Goal: Entertainment & Leisure: Consume media (video, audio)

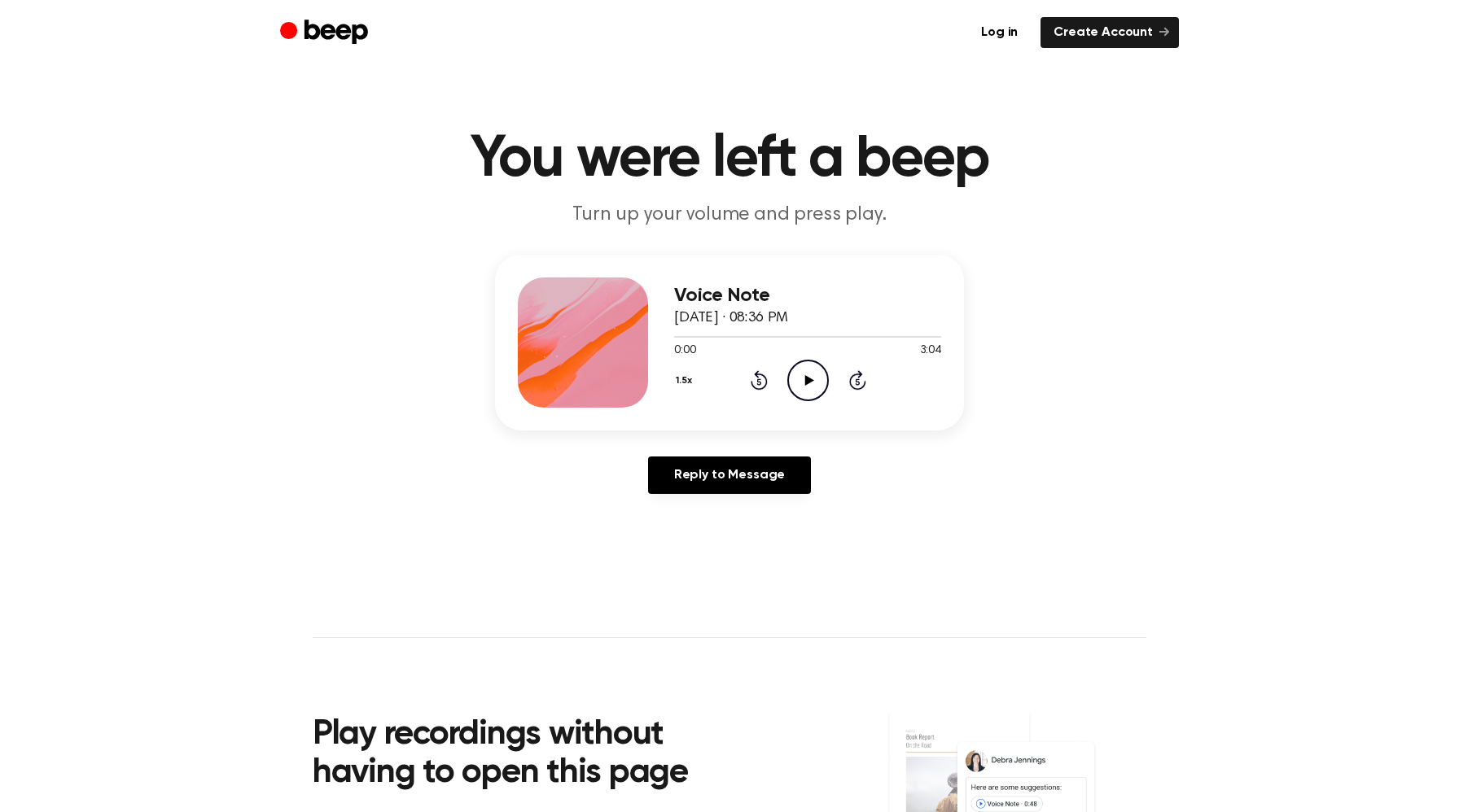
click at [805, 389] on icon "Play Audio" at bounding box center [808, 380] width 41 height 41
click at [769, 375] on div "1.5x Rewind 5 seconds Pause Audio Skip 5 seconds" at bounding box center [807, 380] width 267 height 41
click at [754, 376] on icon "Rewind 5 seconds" at bounding box center [758, 379] width 18 height 21
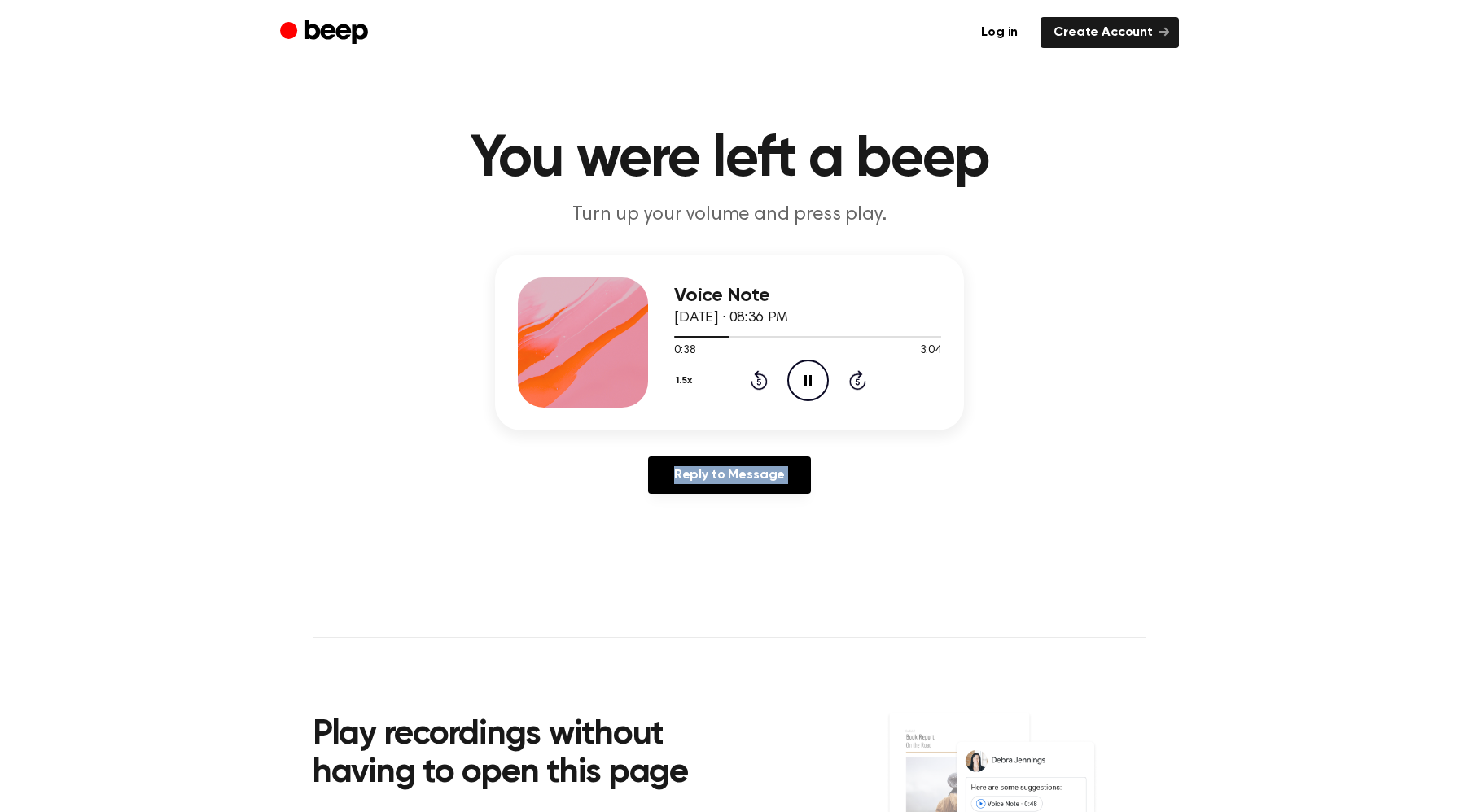
click at [754, 376] on icon "Rewind 5 seconds" at bounding box center [758, 379] width 18 height 21
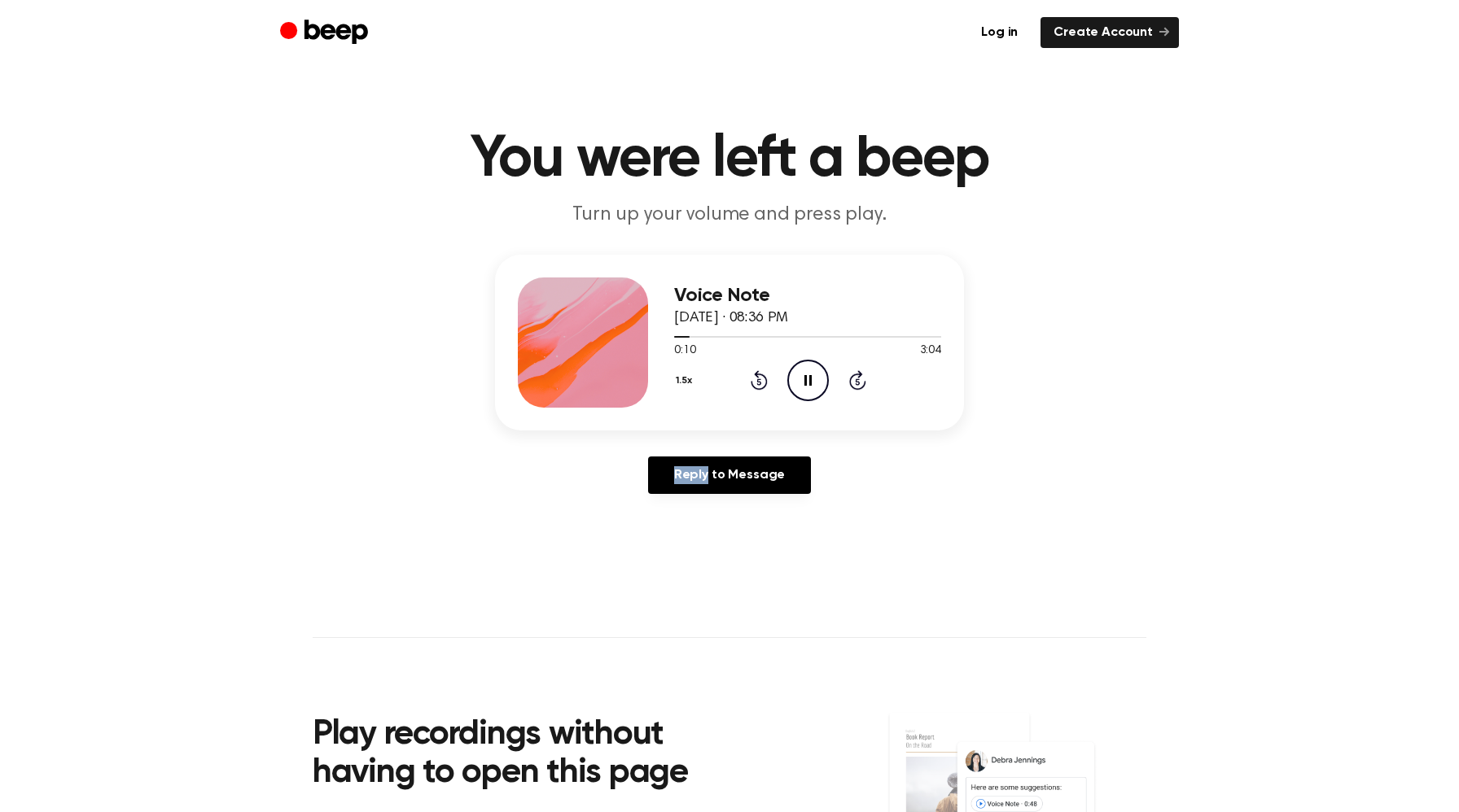
click at [674, 378] on button "1.5x" at bounding box center [686, 381] width 24 height 27
click at [712, 478] on li "1.0x" at bounding box center [705, 478] width 63 height 30
click at [758, 381] on icon at bounding box center [758, 383] width 4 height 7
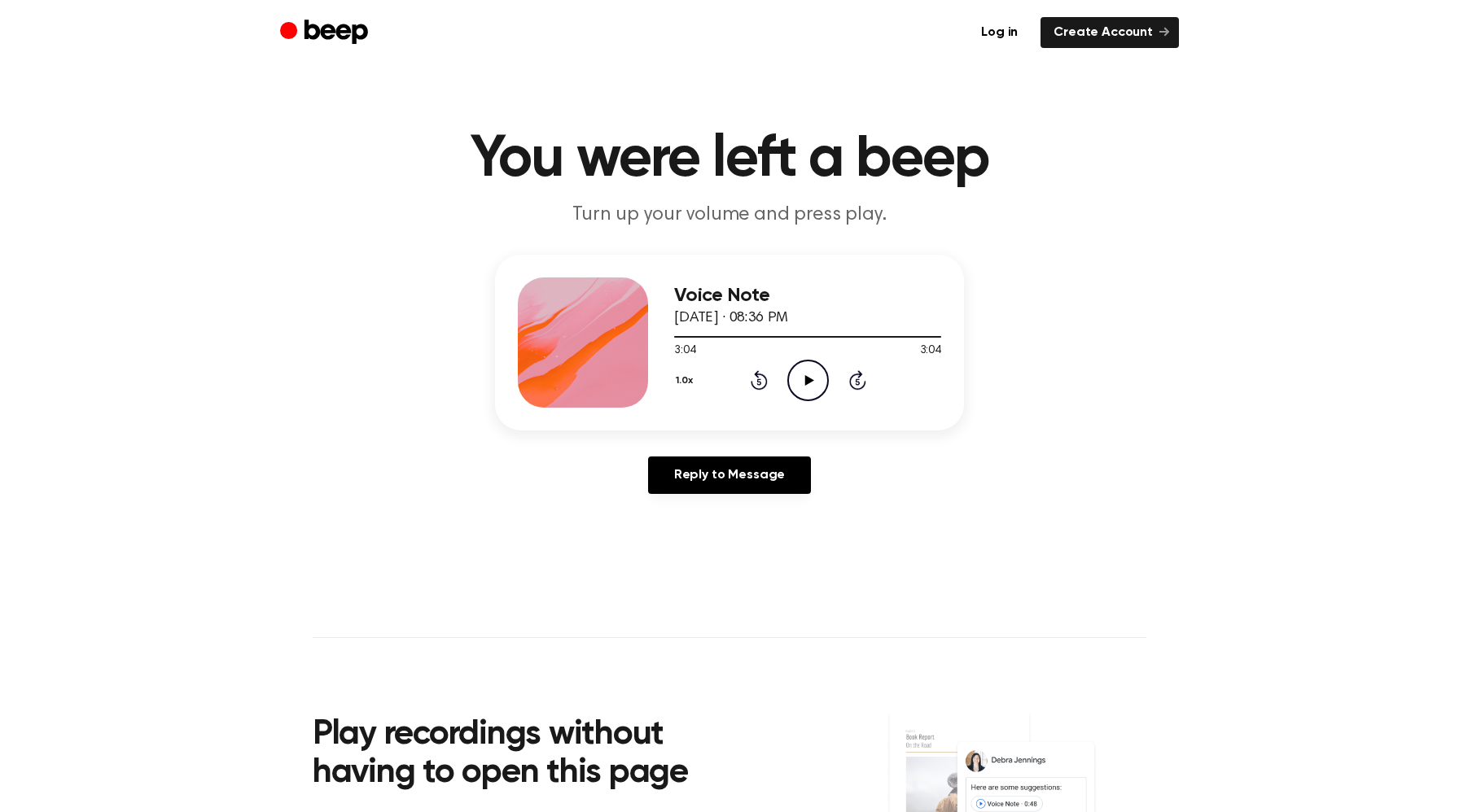
click at [813, 370] on icon "Play Audio" at bounding box center [808, 380] width 41 height 41
click at [769, 380] on div "1.0x Rewind 5 seconds Pause Audio Skip 5 seconds" at bounding box center [807, 380] width 267 height 41
click at [756, 380] on icon "Rewind 5 seconds" at bounding box center [758, 379] width 18 height 21
